Goal: Check status: Check status

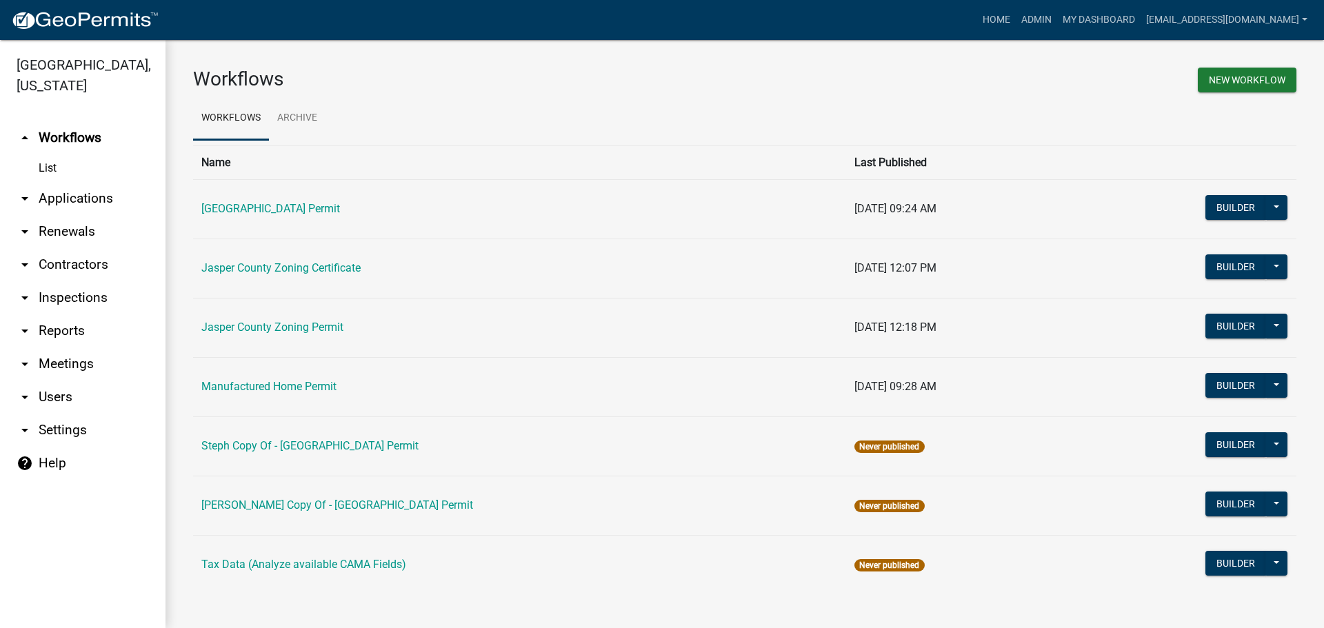
click at [59, 193] on link "arrow_drop_down Applications" at bounding box center [83, 198] width 166 height 33
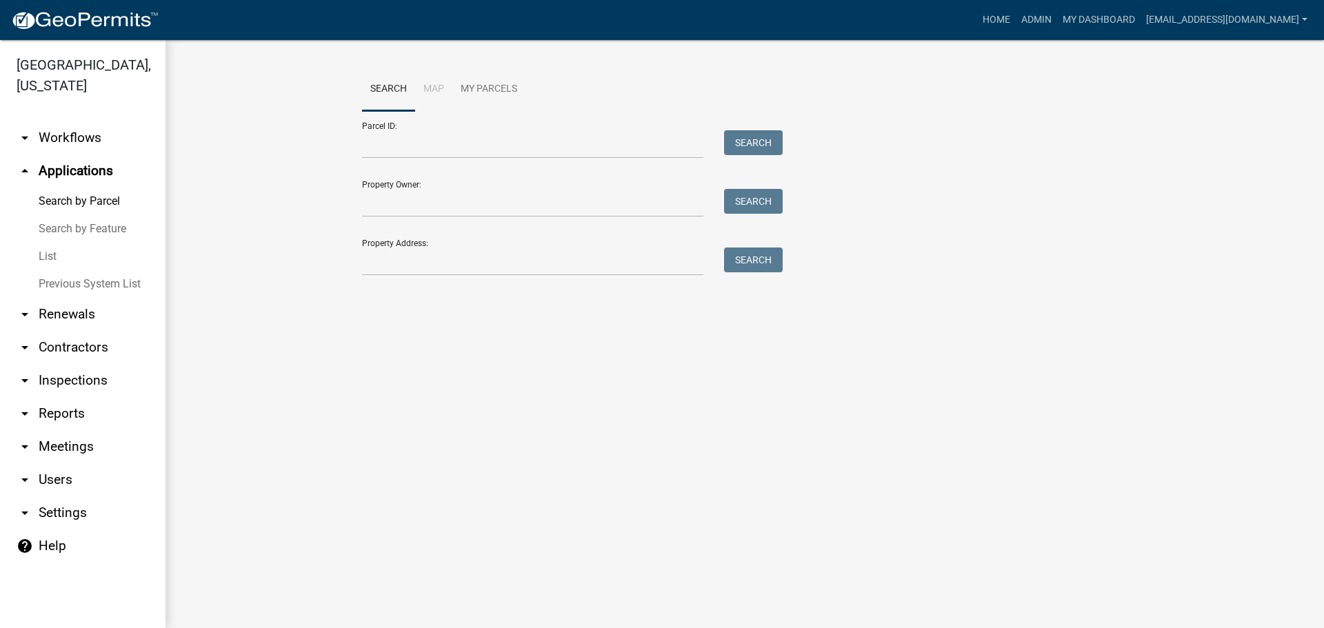
click at [49, 257] on link "List" at bounding box center [83, 257] width 166 height 28
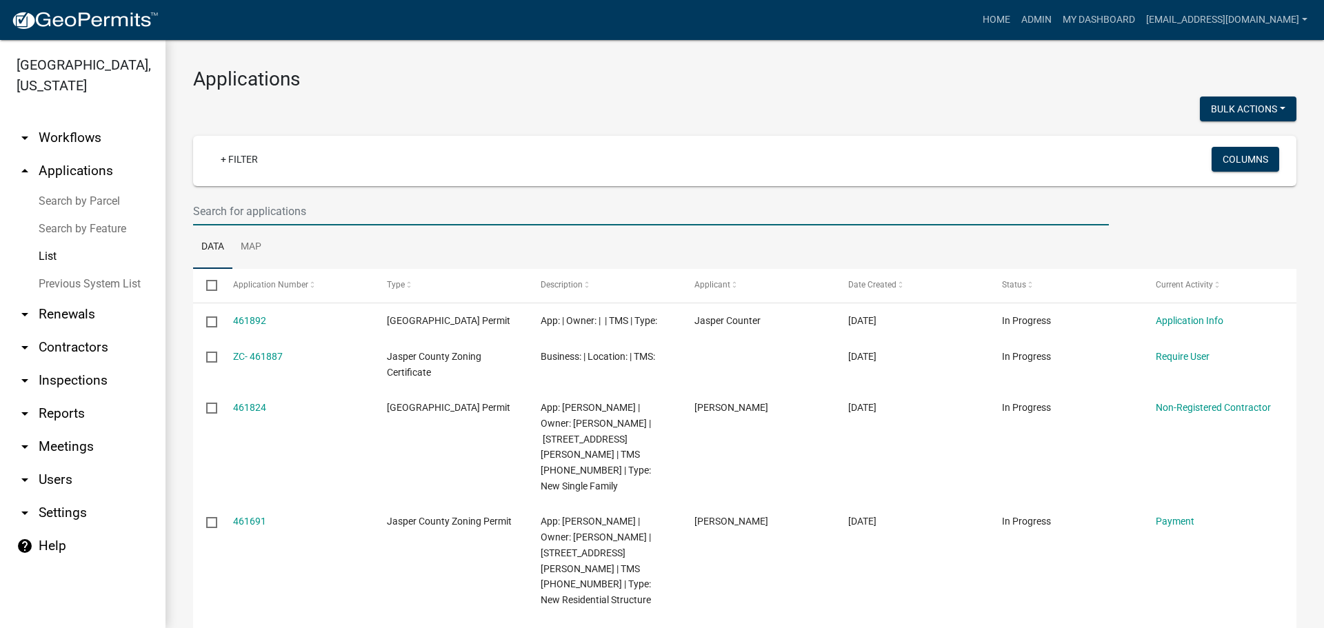
click at [526, 212] on input "text" at bounding box center [651, 211] width 916 height 28
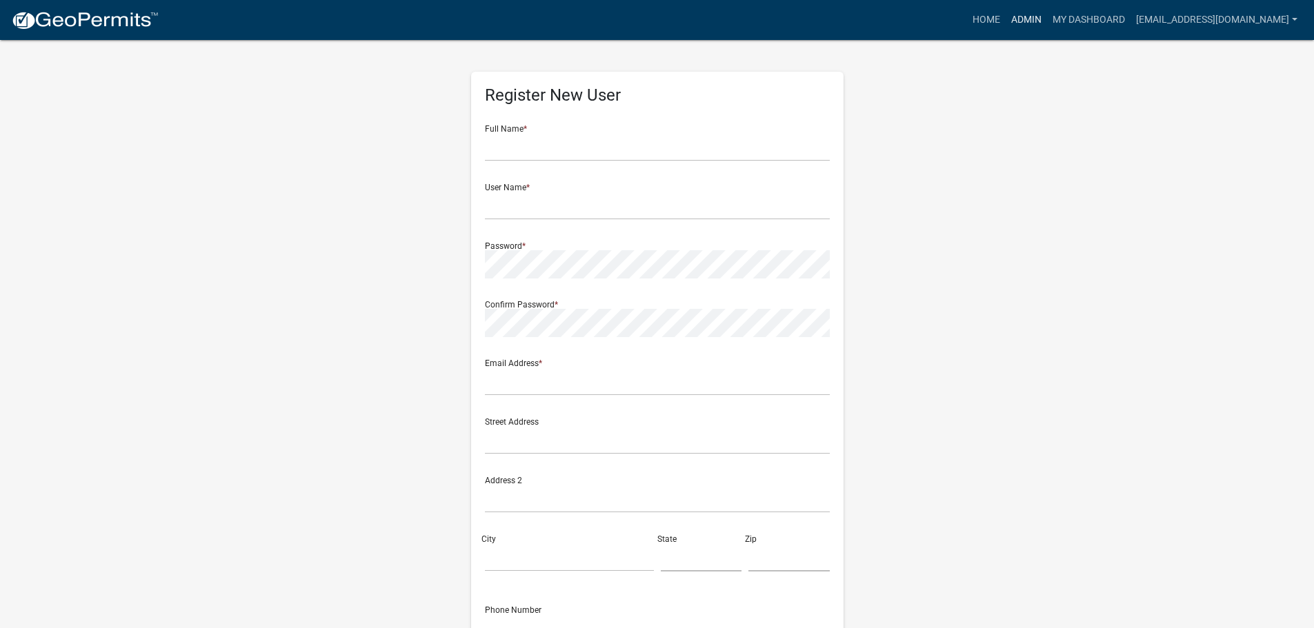
click at [1033, 28] on link "Admin" at bounding box center [1026, 20] width 41 height 26
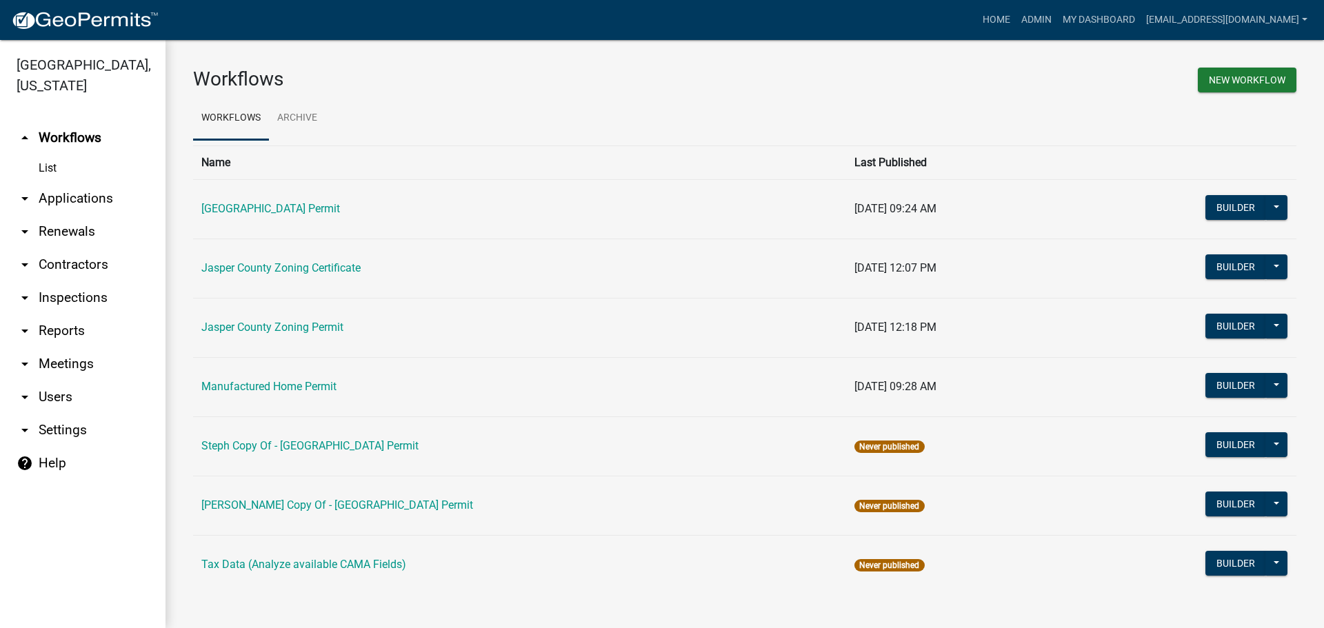
click at [64, 205] on link "arrow_drop_down Applications" at bounding box center [83, 198] width 166 height 33
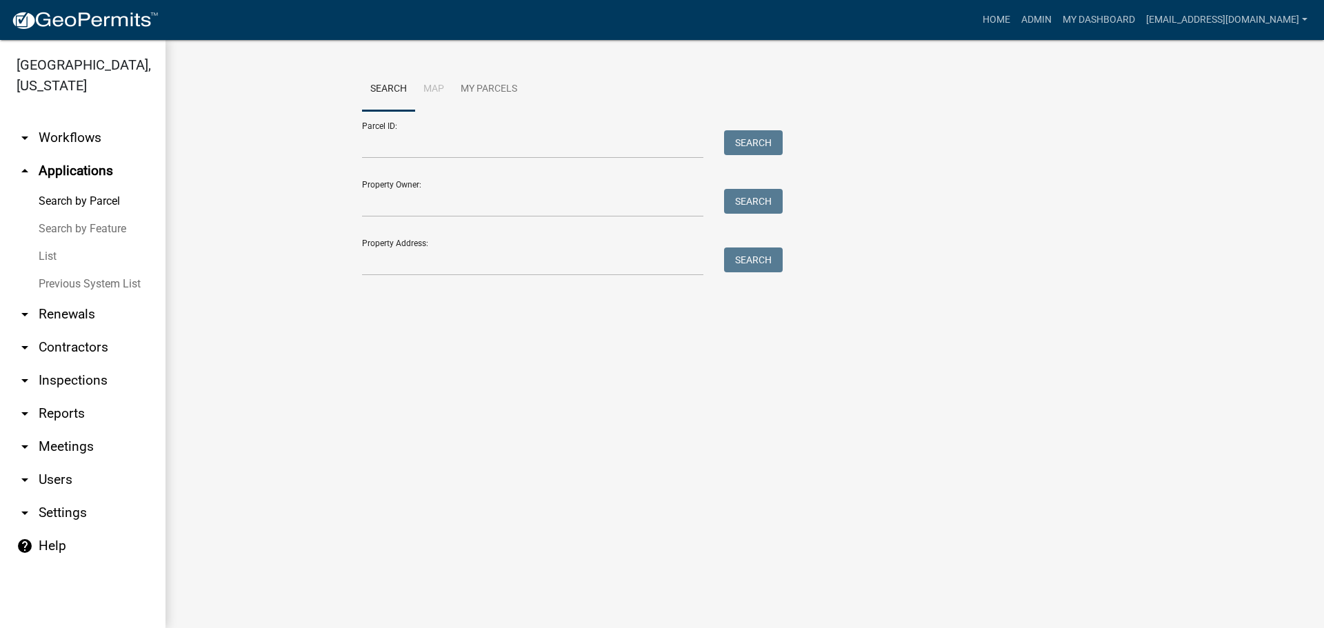
click at [52, 261] on link "List" at bounding box center [83, 257] width 166 height 28
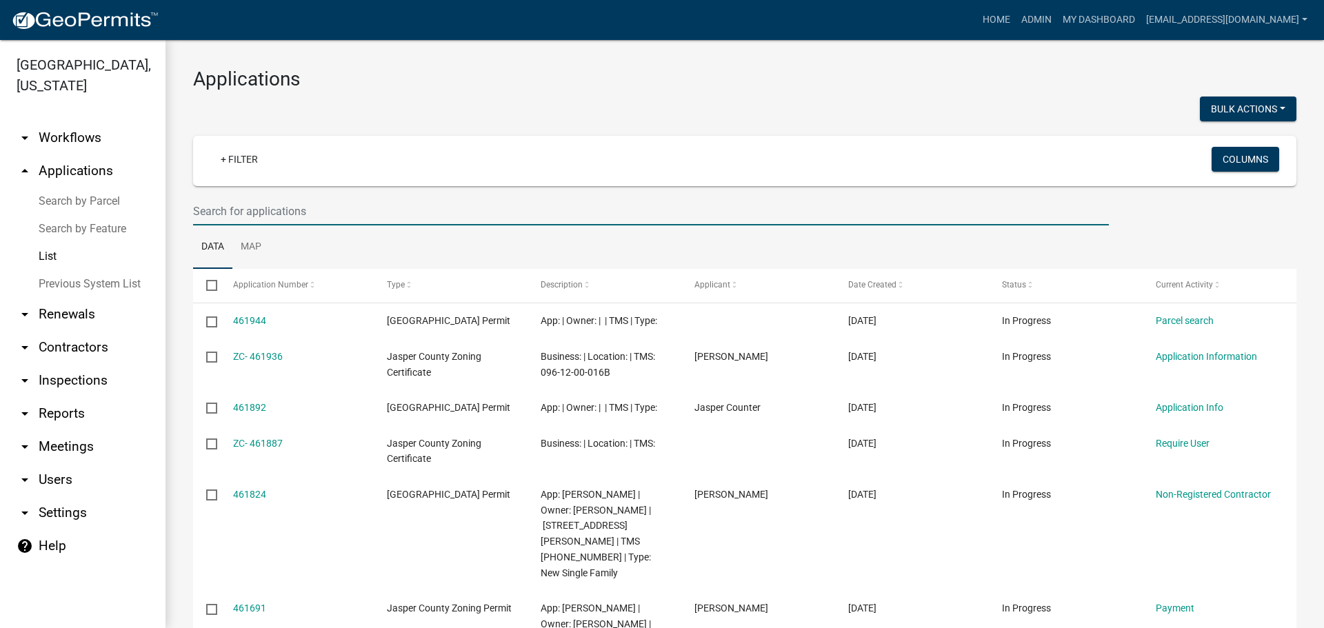
click at [487, 221] on input "text" at bounding box center [651, 211] width 916 height 28
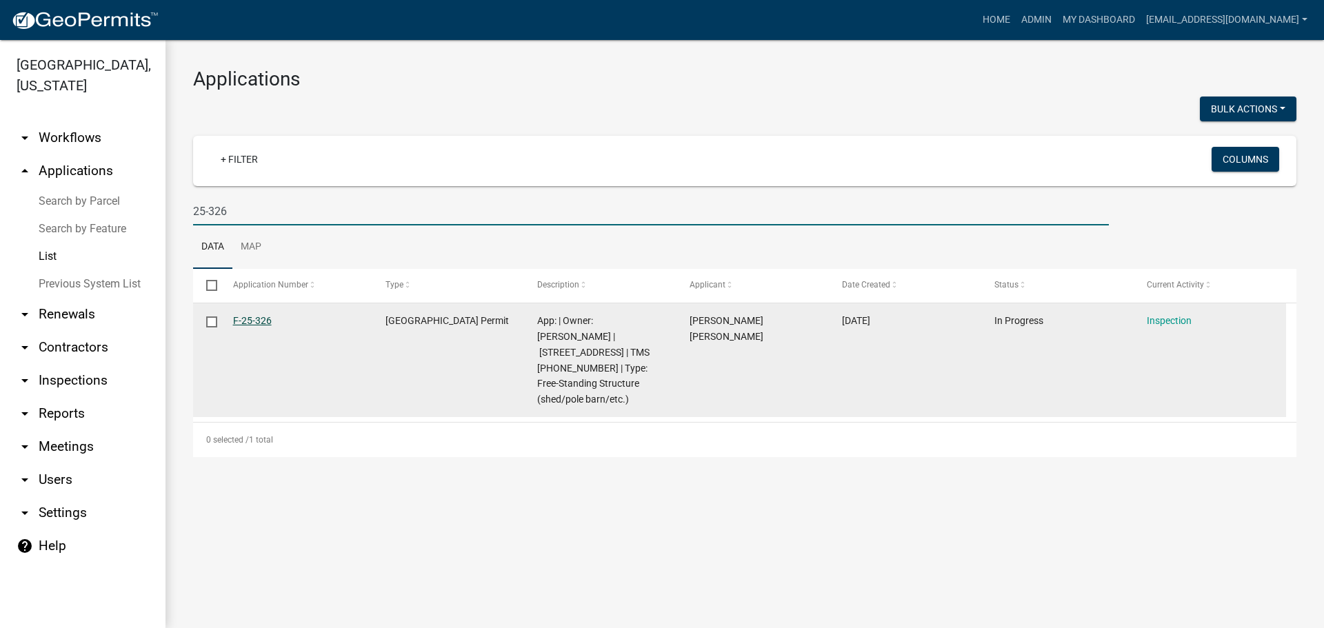
type input "25-326"
click at [268, 319] on link "F-25-326" at bounding box center [252, 320] width 39 height 11
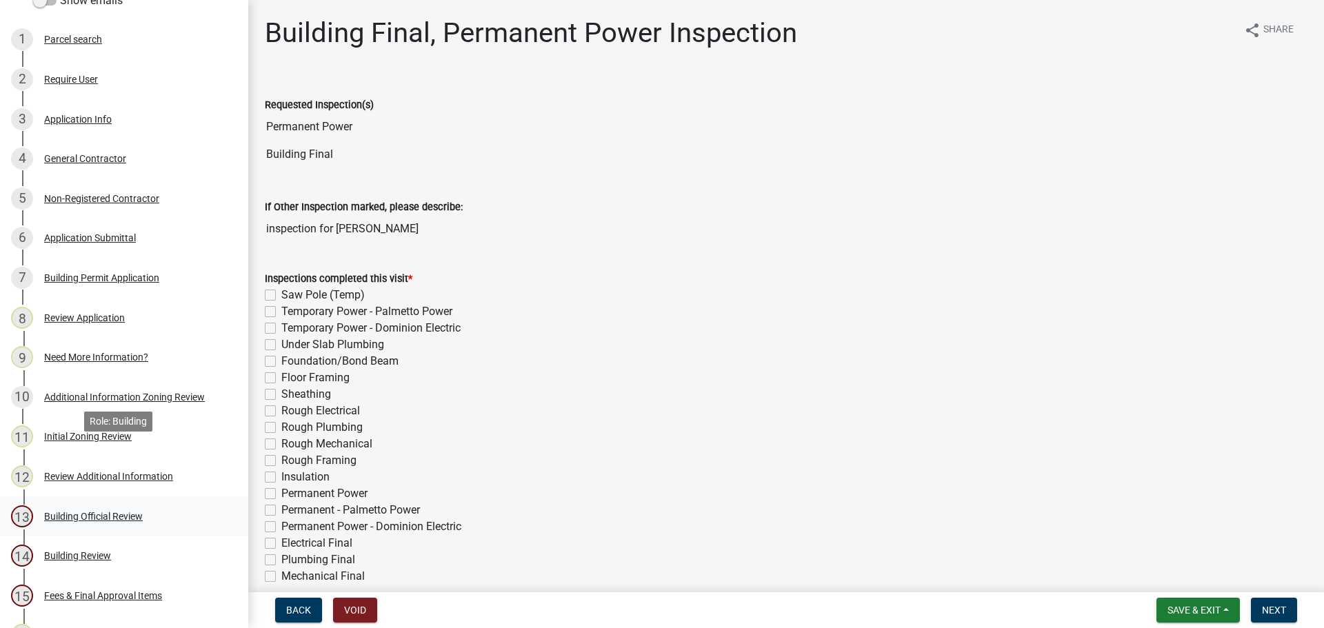
scroll to position [207, 0]
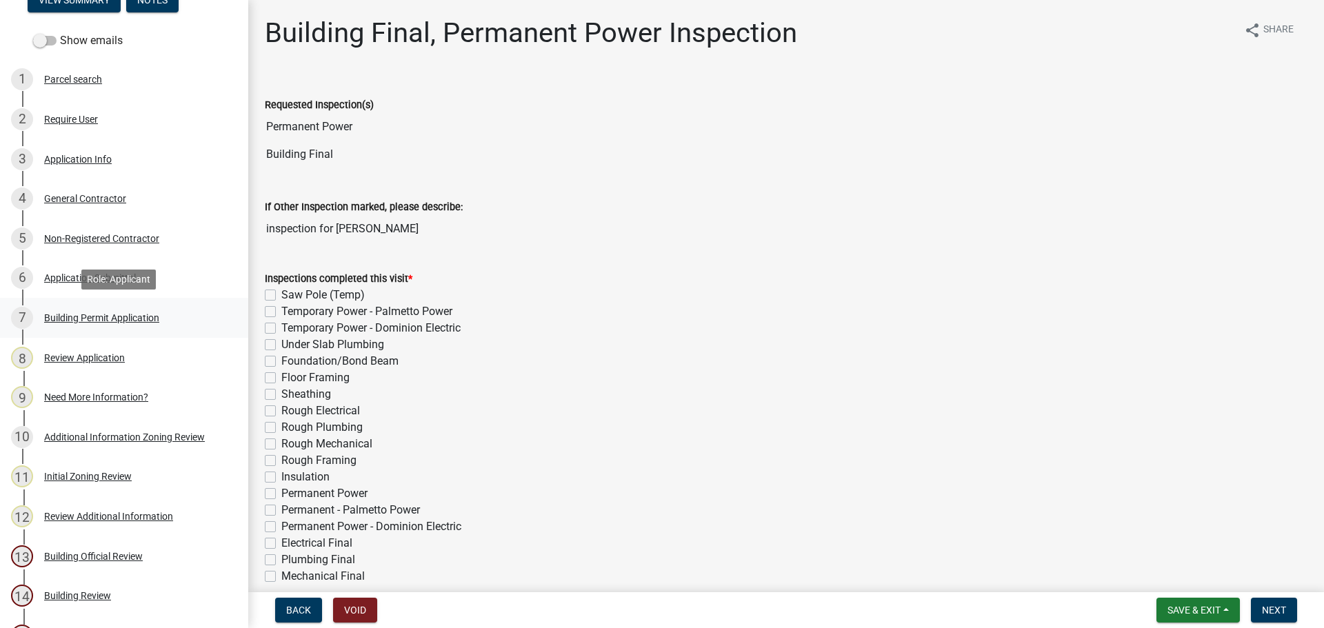
click at [100, 317] on div "Building Permit Application" at bounding box center [101, 318] width 115 height 10
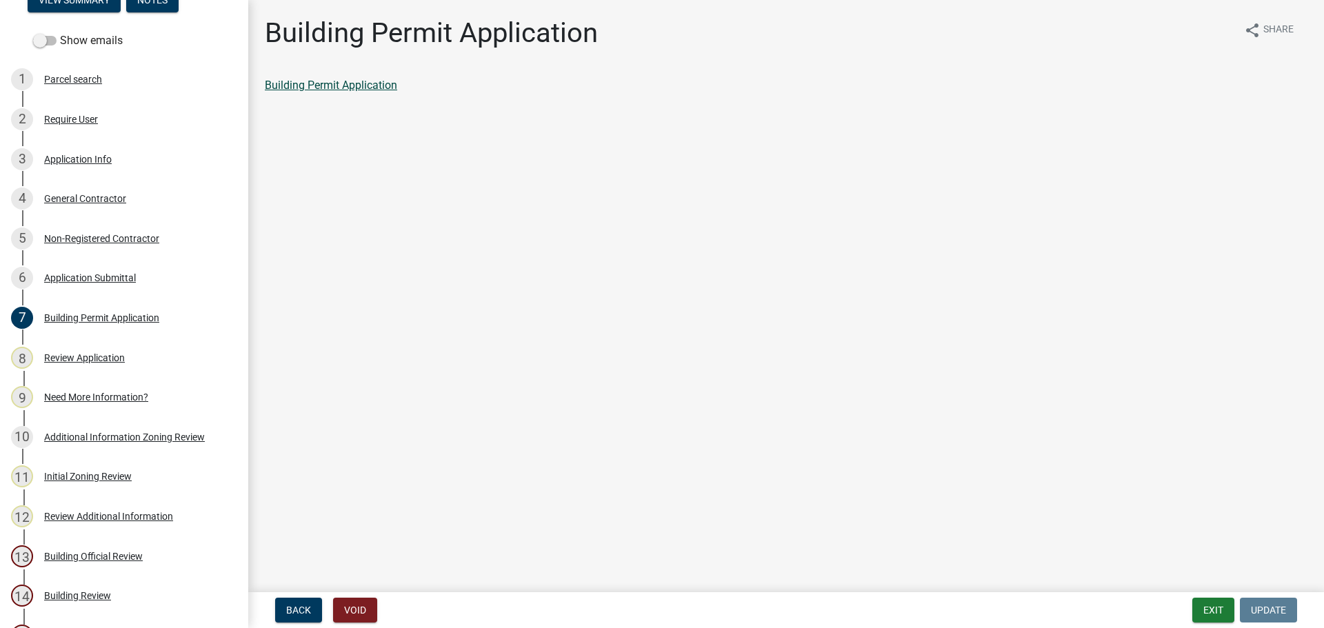
click at [313, 89] on link "Building Permit Application" at bounding box center [331, 85] width 132 height 13
click at [64, 160] on div "Application Info" at bounding box center [78, 160] width 68 height 10
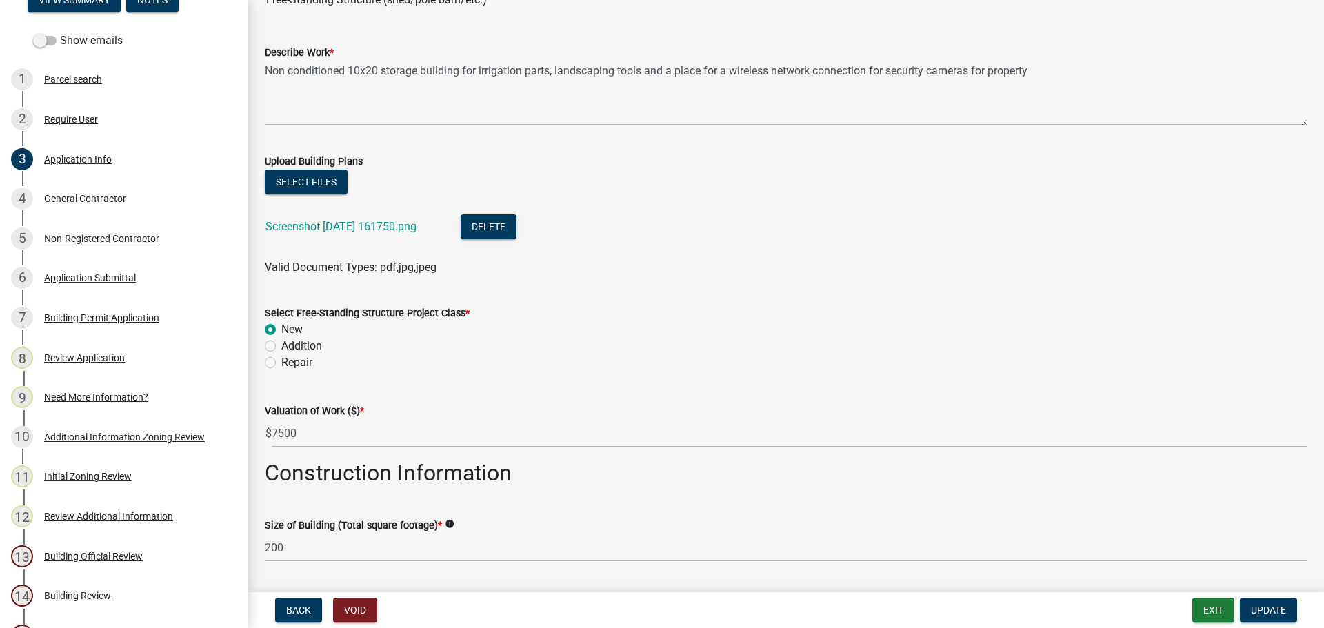
scroll to position [1518, 0]
click at [306, 230] on link "Screenshot 2025-07-23 161750.png" at bounding box center [341, 225] width 151 height 13
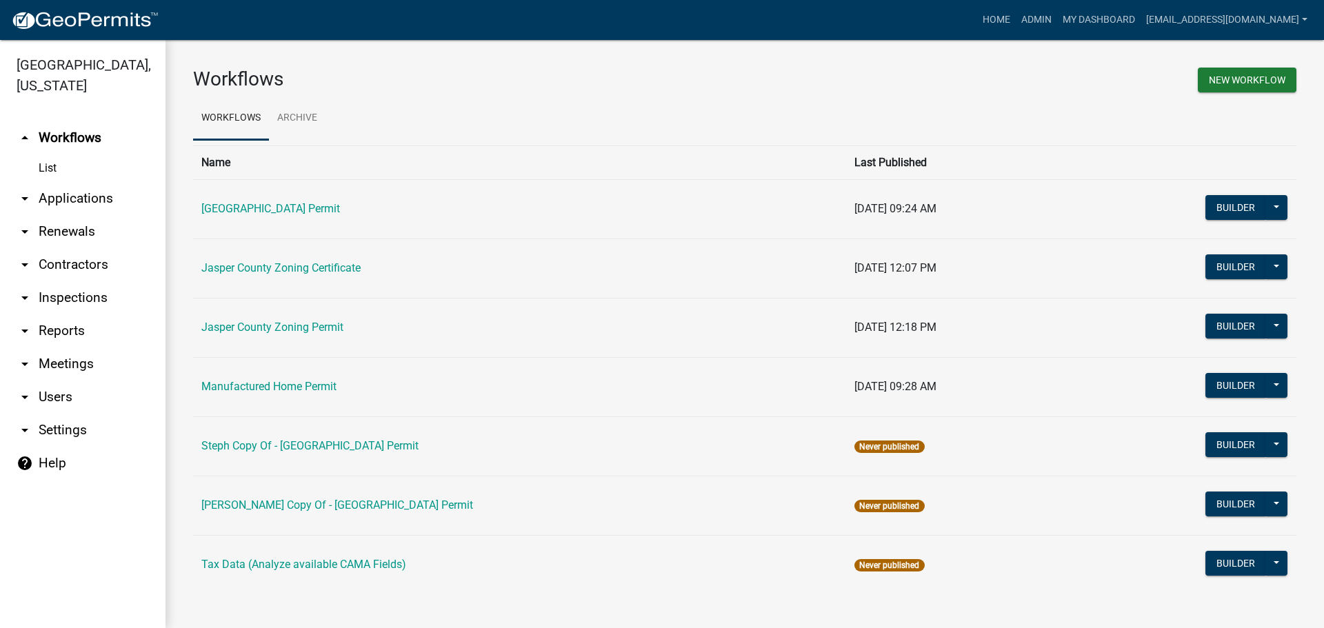
click at [74, 202] on link "arrow_drop_down Applications" at bounding box center [83, 198] width 166 height 33
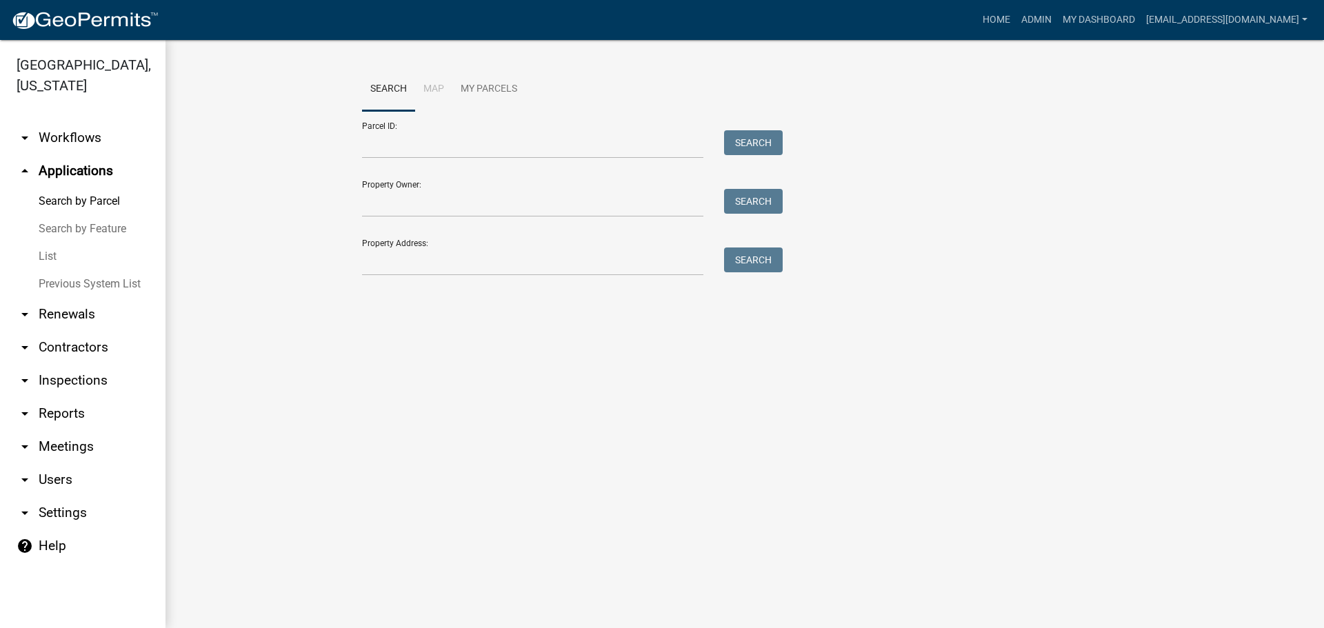
click at [47, 259] on link "List" at bounding box center [83, 257] width 166 height 28
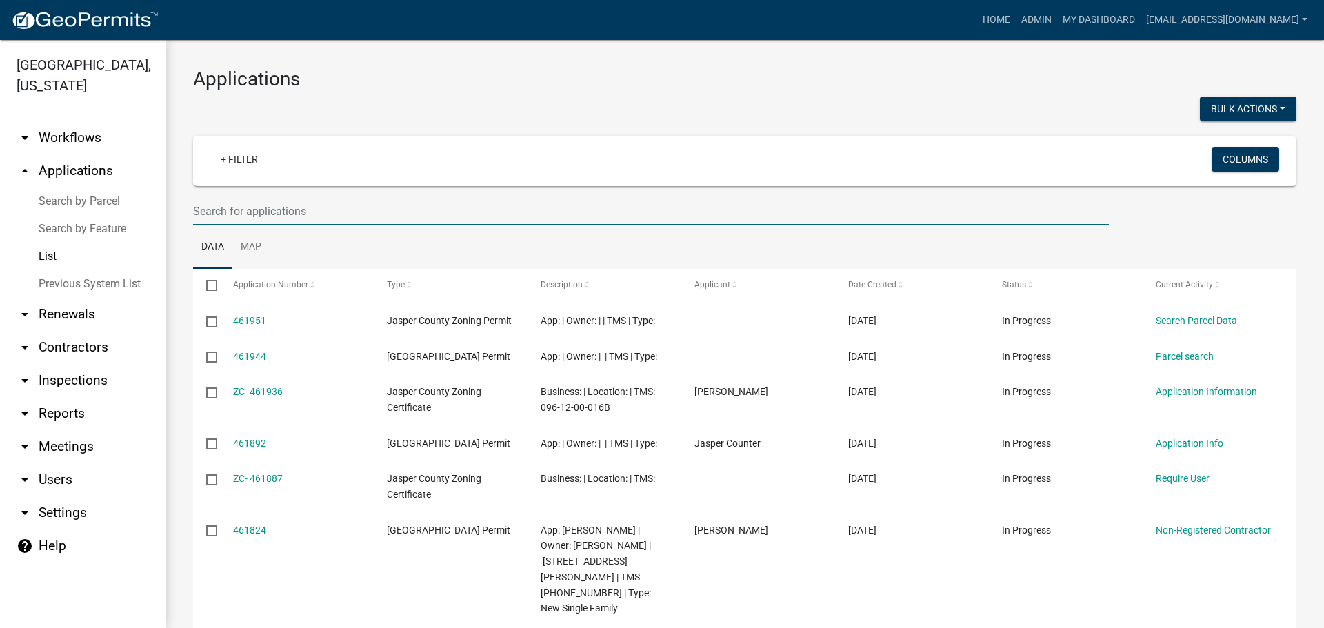
click at [363, 208] on input "text" at bounding box center [651, 211] width 916 height 28
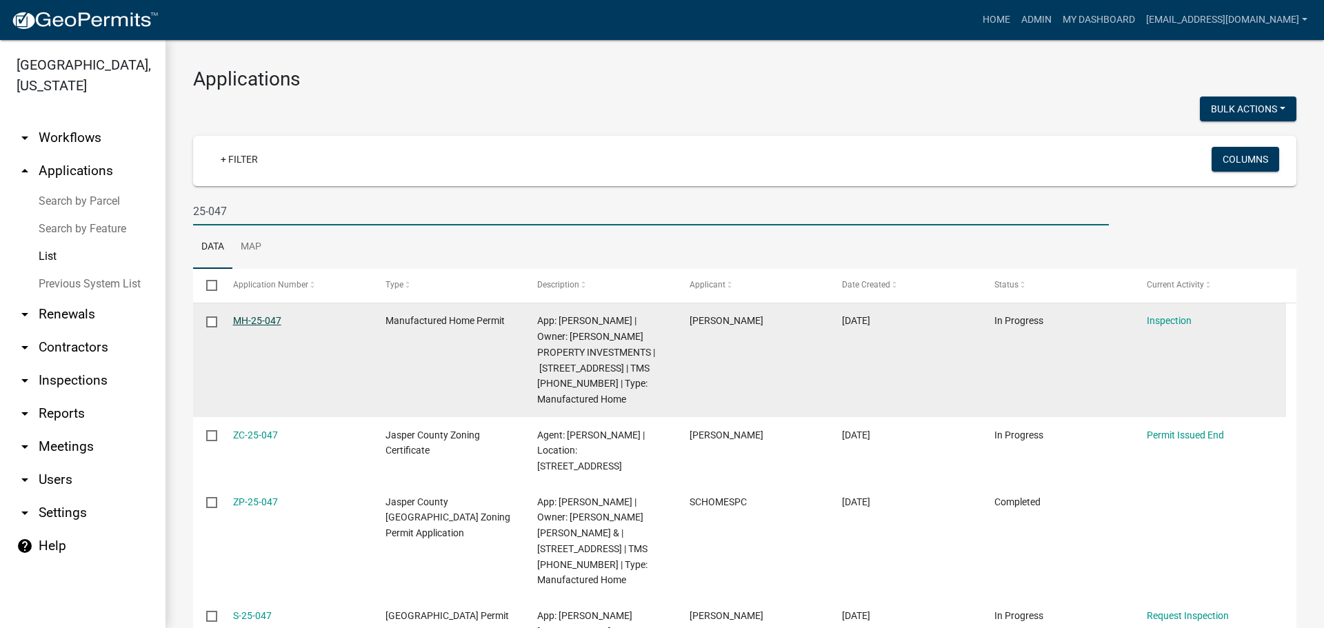
type input "25-047"
click at [259, 321] on link "MH-25-047" at bounding box center [257, 320] width 48 height 11
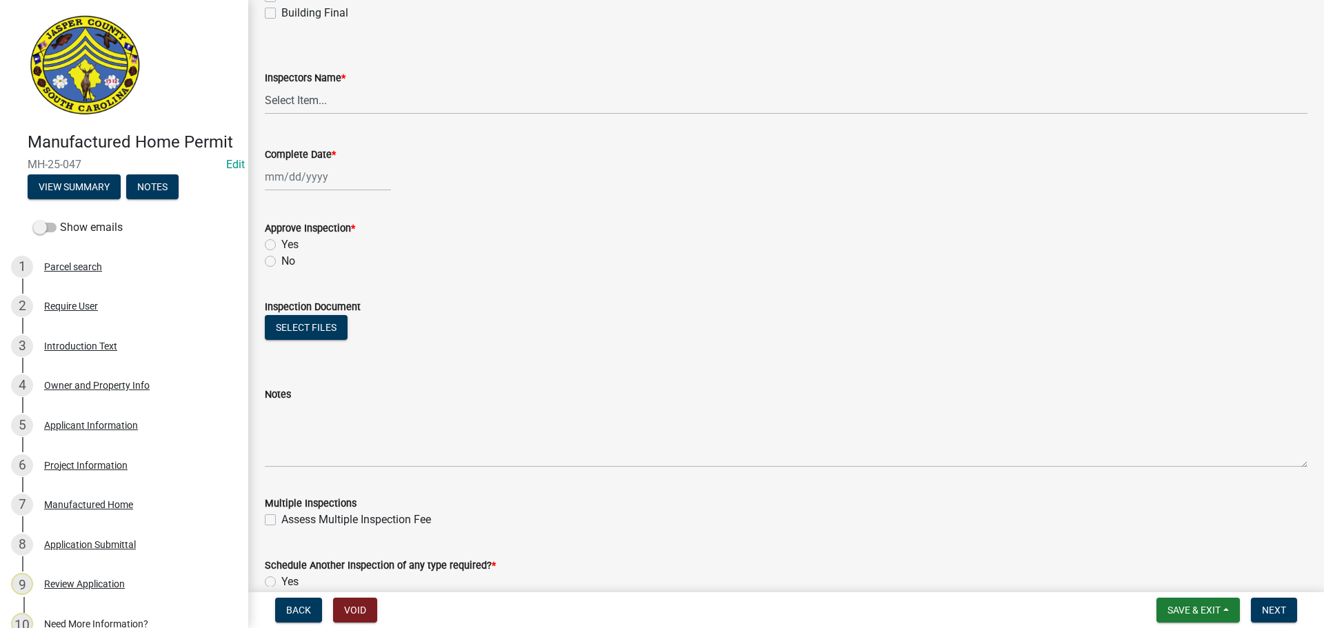
scroll to position [207, 0]
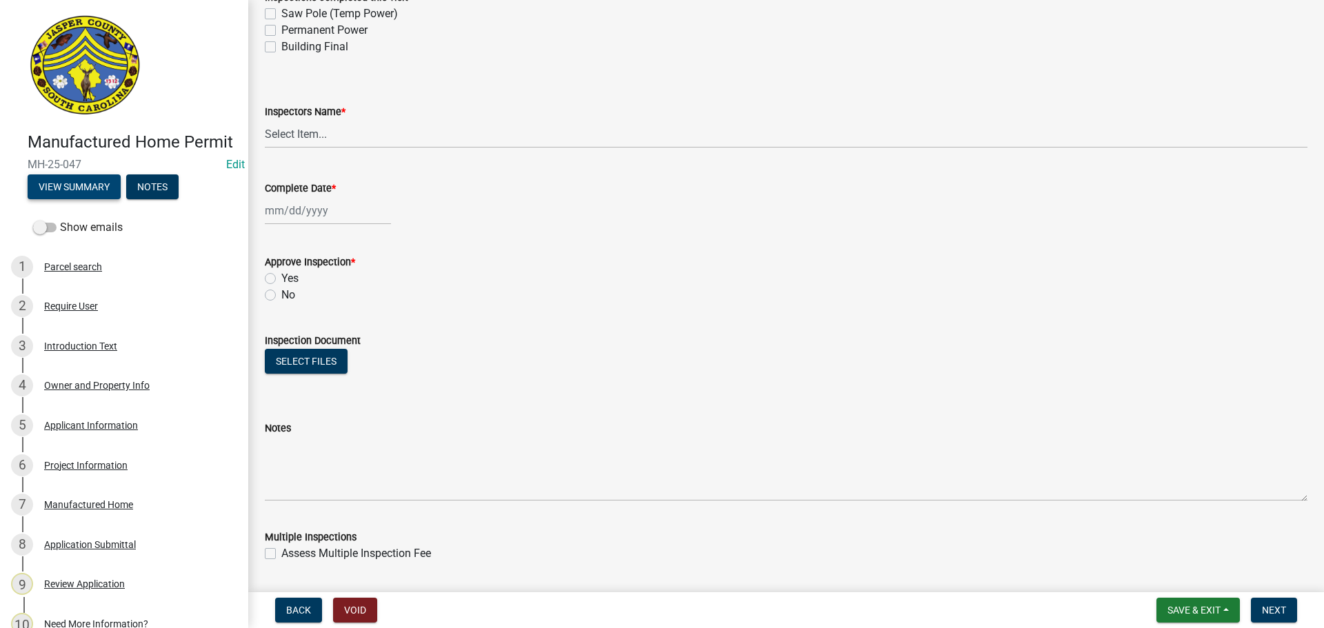
click at [63, 199] on button "View Summary" at bounding box center [74, 187] width 93 height 25
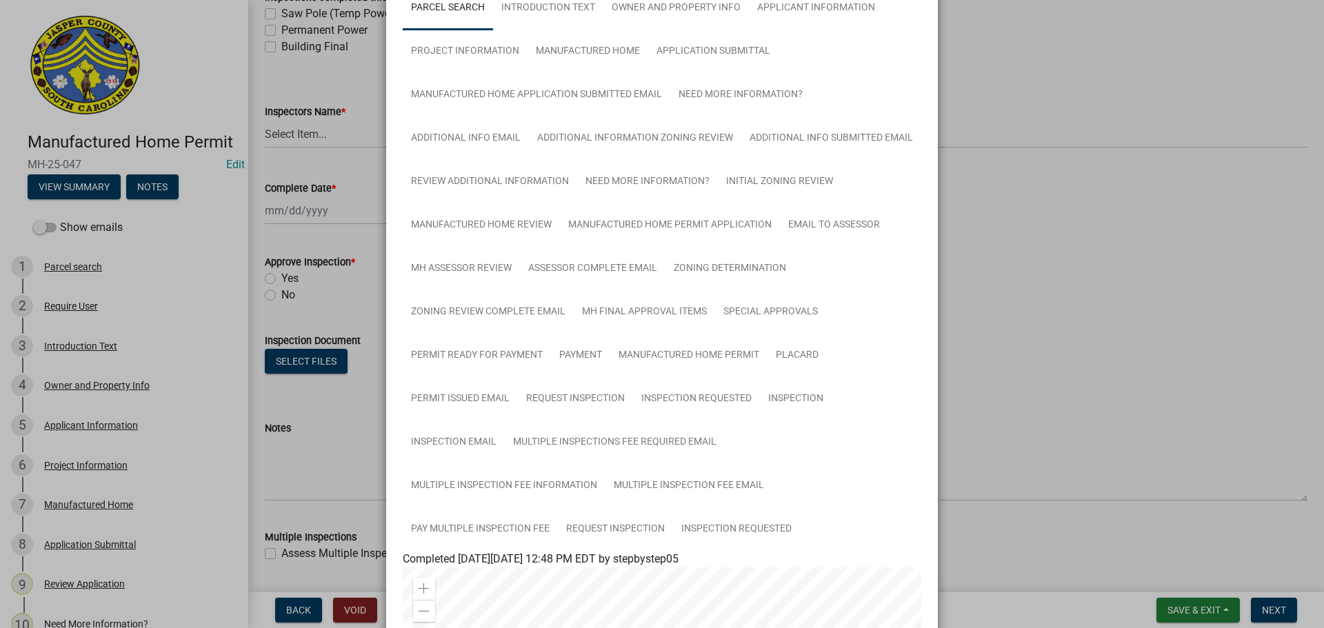
scroll to position [0, 0]
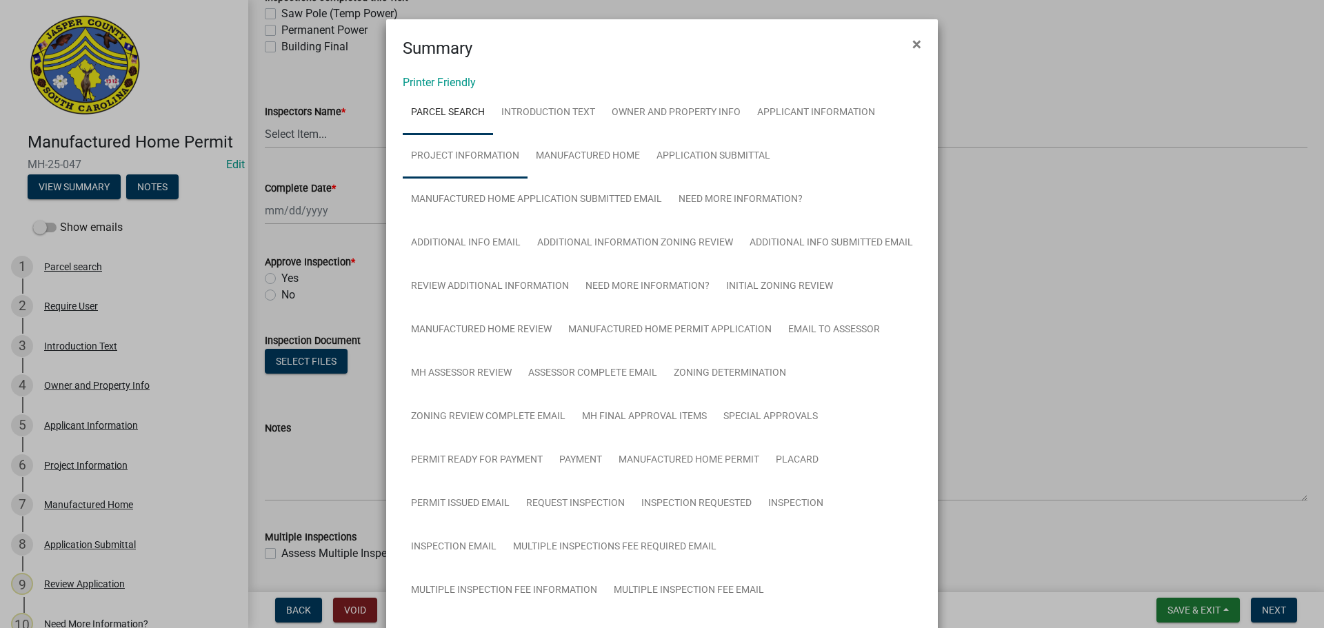
click at [473, 158] on link "Project Information" at bounding box center [465, 157] width 125 height 44
click at [913, 45] on span "×" at bounding box center [917, 43] width 9 height 19
